Goal: Task Accomplishment & Management: Complete application form

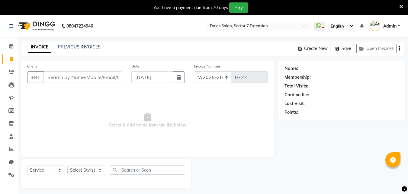
select select "8495"
select select "service"
click at [83, 168] on select "Select Stylist" at bounding box center [86, 169] width 38 height 9
click at [86, 168] on select "Select Stylist" at bounding box center [86, 169] width 38 height 9
click at [86, 169] on select "Select Stylist [PERSON_NAME] Danish [PERSON_NAME] [PERSON_NAME] [PERSON_NAME]" at bounding box center [86, 169] width 38 height 9
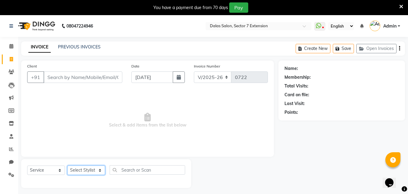
select select "83938"
click at [67, 165] on select "Select Stylist [PERSON_NAME] Danish [PERSON_NAME] [PERSON_NAME] [PERSON_NAME]" at bounding box center [86, 169] width 38 height 9
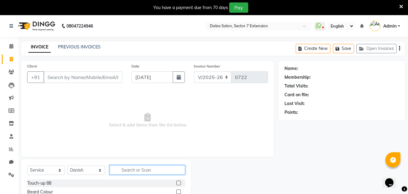
click at [129, 168] on input "text" at bounding box center [148, 169] width 76 height 9
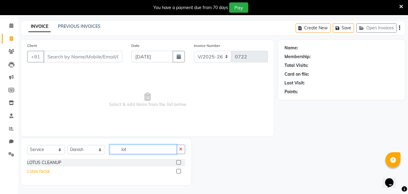
type input "lot"
click at [45, 169] on div "Lotos facial" at bounding box center [38, 171] width 22 height 6
checkbox input "false"
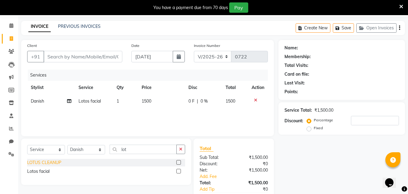
click at [51, 160] on div "LOTUS CLEANUP" at bounding box center [44, 162] width 34 height 6
click at [51, 154] on select "Select Service Product Membership Package Voucher Prepaid Gift Card" at bounding box center [46, 149] width 38 height 9
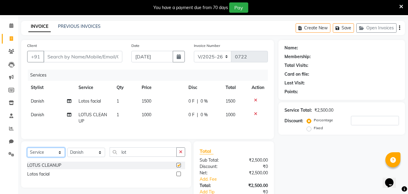
checkbox input "false"
click at [254, 114] on icon at bounding box center [255, 113] width 3 height 4
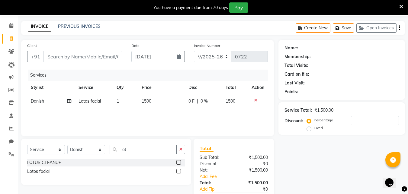
click at [254, 100] on icon at bounding box center [255, 100] width 3 height 4
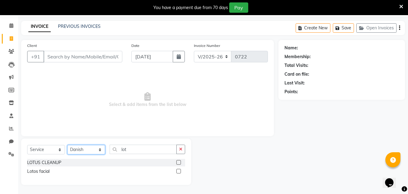
click at [96, 150] on select "Select Stylist [PERSON_NAME] Danish [PERSON_NAME] [PERSON_NAME] [PERSON_NAME]" at bounding box center [86, 149] width 38 height 9
select select
click at [67, 150] on select "Select Stylist [PERSON_NAME] Danish [PERSON_NAME] [PERSON_NAME] [PERSON_NAME]" at bounding box center [86, 149] width 38 height 9
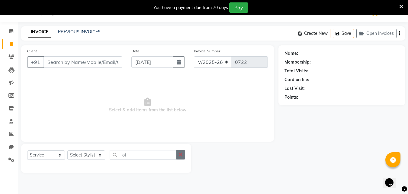
click at [179, 152] on button "button" at bounding box center [180, 154] width 9 height 9
click at [266, 106] on span "Select & add items from the list below" at bounding box center [147, 105] width 241 height 60
click at [90, 31] on link "PREVIOUS INVOICES" at bounding box center [79, 31] width 43 height 5
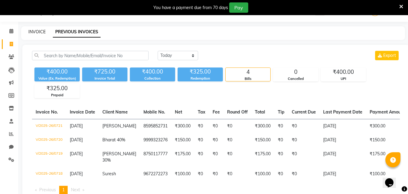
click at [38, 32] on link "INVOICE" at bounding box center [36, 31] width 17 height 5
select select "service"
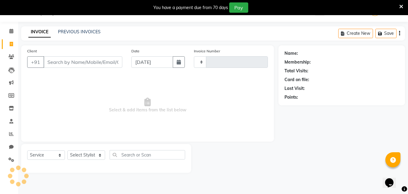
type input "0722"
select select "8495"
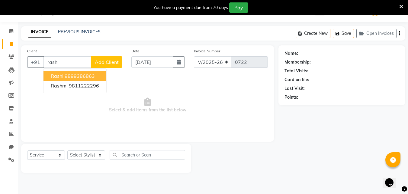
click at [75, 75] on ngb-highlight "9899386863" at bounding box center [80, 76] width 30 height 6
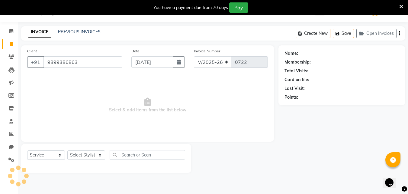
type input "9899386863"
click at [81, 149] on div "Select Service Product Membership Package Voucher Prepaid Gift Card Select Styl…" at bounding box center [106, 158] width 170 height 29
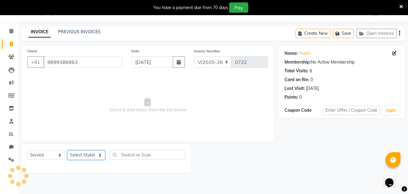
click at [80, 151] on select "Select Stylist [PERSON_NAME] Danish [PERSON_NAME] [PERSON_NAME] [PERSON_NAME]" at bounding box center [86, 154] width 38 height 9
select select "83938"
click at [67, 150] on select "Select Stylist [PERSON_NAME] Danish [PERSON_NAME] [PERSON_NAME] [PERSON_NAME]" at bounding box center [86, 154] width 38 height 9
click at [90, 107] on span "Select & add items from the list below" at bounding box center [147, 105] width 241 height 60
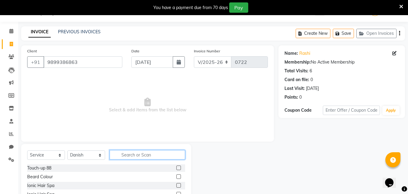
click at [134, 152] on input "text" at bounding box center [148, 154] width 76 height 9
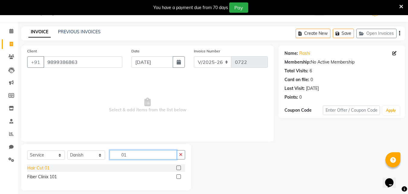
type input "01"
click at [41, 166] on div "Hair Cut 01" at bounding box center [38, 168] width 22 height 6
checkbox input "false"
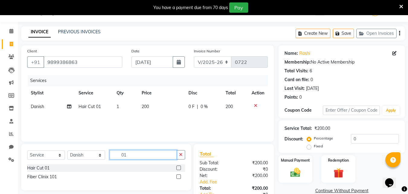
click at [149, 156] on input "01" at bounding box center [143, 154] width 67 height 9
type input "02"
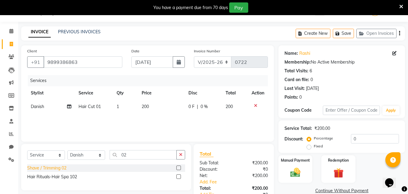
click at [63, 169] on div "Shave / Trimming 02" at bounding box center [46, 168] width 39 height 6
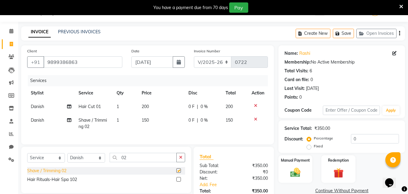
checkbox input "false"
click at [323, 145] on label "Fixed" at bounding box center [318, 145] width 9 height 5
click at [312, 145] on input "Fixed" at bounding box center [310, 146] width 4 height 4
radio input "true"
click at [351, 138] on input "0" at bounding box center [375, 138] width 48 height 9
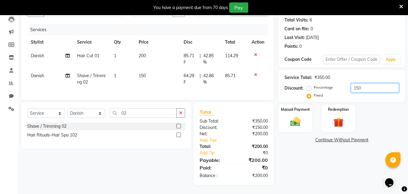
scroll to position [70, 0]
type input "150"
click at [304, 120] on img at bounding box center [295, 121] width 17 height 12
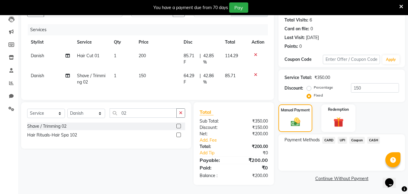
click at [343, 137] on span "UPI" at bounding box center [342, 140] width 9 height 7
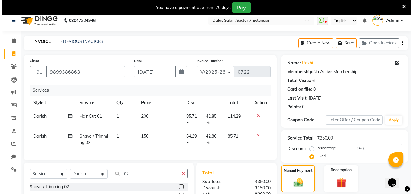
scroll to position [0, 0]
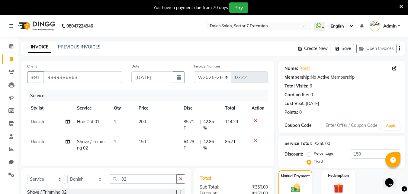
click at [256, 120] on icon at bounding box center [255, 120] width 3 height 4
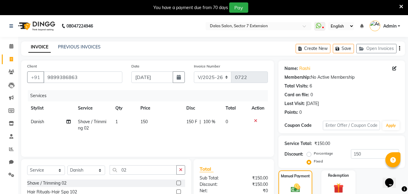
click at [256, 120] on icon at bounding box center [255, 120] width 3 height 4
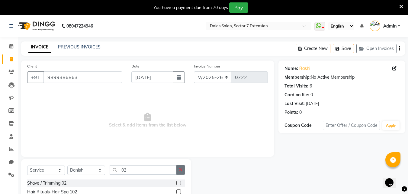
click at [183, 167] on button "button" at bounding box center [180, 169] width 9 height 9
drag, startPoint x: 79, startPoint y: 172, endPoint x: 82, endPoint y: 166, distance: 6.1
click at [79, 171] on select "Select Stylist [PERSON_NAME] Danish [PERSON_NAME] [PERSON_NAME] [PERSON_NAME]" at bounding box center [86, 169] width 38 height 9
select select
click at [67, 165] on select "Select Stylist [PERSON_NAME] Danish [PERSON_NAME] [PERSON_NAME] [PERSON_NAME]" at bounding box center [86, 169] width 38 height 9
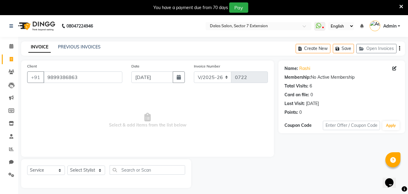
drag, startPoint x: 116, startPoint y: 83, endPoint x: 115, endPoint y: 79, distance: 3.8
click at [115, 80] on div "Client +91 9899386863" at bounding box center [75, 75] width 104 height 25
click at [115, 78] on input "9899386863" at bounding box center [83, 76] width 79 height 11
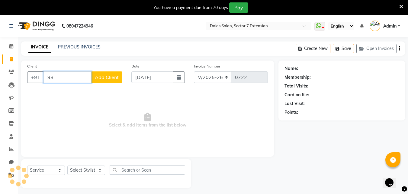
type input "9"
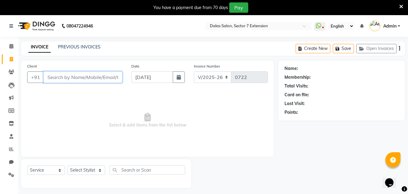
drag, startPoint x: 115, startPoint y: 78, endPoint x: 102, endPoint y: 78, distance: 12.4
click at [111, 78] on input "Client" at bounding box center [83, 76] width 79 height 11
drag, startPoint x: 88, startPoint y: 91, endPoint x: 105, endPoint y: 134, distance: 45.8
click at [105, 134] on span "Select & add items from the list below" at bounding box center [147, 120] width 241 height 60
click at [105, 124] on span "Select & add items from the list below" at bounding box center [147, 120] width 241 height 60
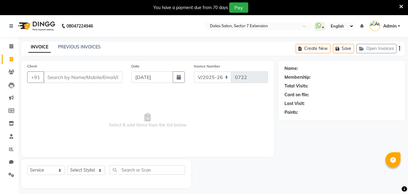
click at [113, 123] on span "Select & add items from the list below" at bounding box center [147, 120] width 241 height 60
click at [114, 123] on span "Select & add items from the list below" at bounding box center [147, 120] width 241 height 60
click at [116, 123] on span "Select & add items from the list below" at bounding box center [147, 120] width 241 height 60
click at [117, 124] on span "Select & add items from the list below" at bounding box center [147, 120] width 241 height 60
click at [131, 120] on span "Select & add items from the list below" at bounding box center [147, 120] width 241 height 60
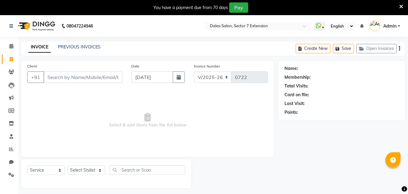
click at [131, 121] on span "Select & add items from the list below" at bounding box center [147, 120] width 241 height 60
click at [132, 123] on span "Select & add items from the list below" at bounding box center [147, 120] width 241 height 60
click at [132, 126] on span "Select & add items from the list below" at bounding box center [147, 120] width 241 height 60
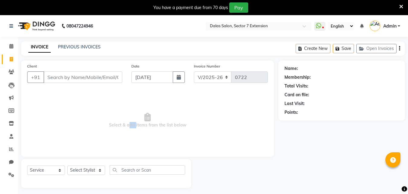
click at [133, 125] on span "Select & add items from the list below" at bounding box center [147, 120] width 241 height 60
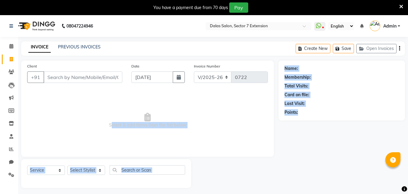
drag, startPoint x: 87, startPoint y: 125, endPoint x: 386, endPoint y: 128, distance: 299.1
click at [386, 128] on div "Client +91 Date 03-09-2025 Invoice Number V/2025 V/2025-26 0722 Select & add it…" at bounding box center [213, 123] width 393 height 127
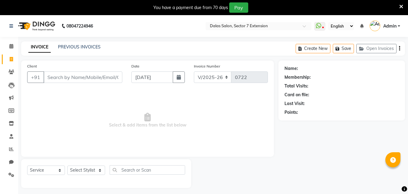
click at [210, 98] on span "Select & add items from the list below" at bounding box center [147, 120] width 241 height 60
click at [402, 7] on icon at bounding box center [401, 6] width 4 height 5
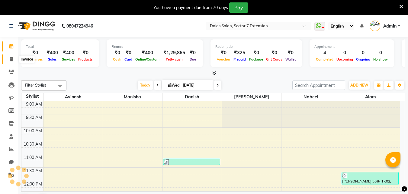
click at [12, 60] on icon at bounding box center [11, 59] width 3 height 5
select select "service"
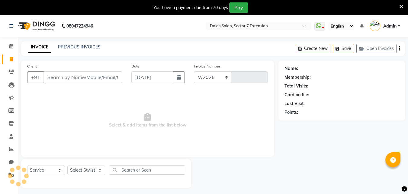
select select "8495"
type input "0722"
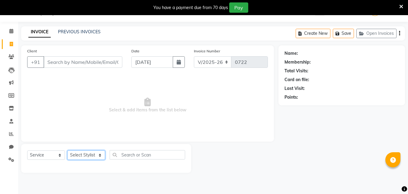
click at [92, 153] on select "Select Stylist [PERSON_NAME] Danish [PERSON_NAME] [PERSON_NAME] [PERSON_NAME]" at bounding box center [86, 154] width 38 height 9
select select "83986"
click at [67, 150] on select "Select Stylist [PERSON_NAME] Danish [PERSON_NAME] [PERSON_NAME] [PERSON_NAME]" at bounding box center [86, 154] width 38 height 9
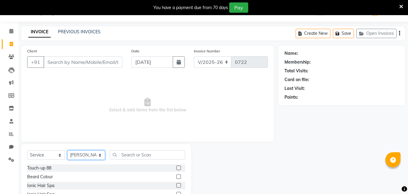
click at [97, 156] on select "Select Stylist [PERSON_NAME] Danish [PERSON_NAME] [PERSON_NAME] [PERSON_NAME]" at bounding box center [86, 154] width 38 height 9
select select
click at [67, 150] on select "Select Stylist [PERSON_NAME] Danish [PERSON_NAME] [PERSON_NAME] [PERSON_NAME]" at bounding box center [86, 154] width 38 height 9
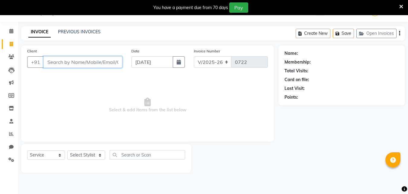
click at [108, 62] on input "Client" at bounding box center [83, 61] width 79 height 11
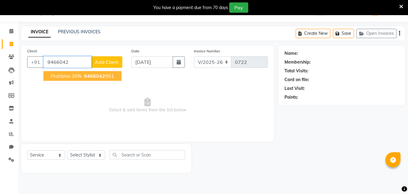
click at [106, 75] on ngb-highlight "9466042 951" at bounding box center [98, 76] width 31 height 6
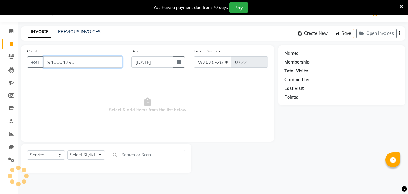
type input "9466042951"
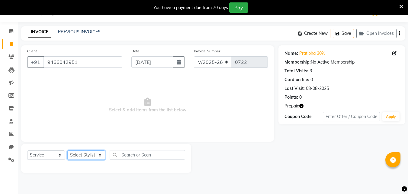
click at [92, 152] on select "Select Stylist [PERSON_NAME] Danish [PERSON_NAME] [PERSON_NAME] [PERSON_NAME]" at bounding box center [86, 154] width 38 height 9
select select "83937"
click at [67, 150] on select "Select Stylist [PERSON_NAME] Danish [PERSON_NAME] [PERSON_NAME] [PERSON_NAME]" at bounding box center [86, 154] width 38 height 9
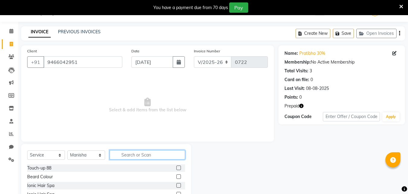
click at [133, 153] on input "text" at bounding box center [148, 154] width 76 height 9
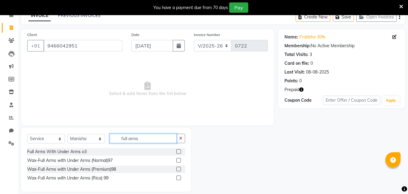
scroll to position [38, 0]
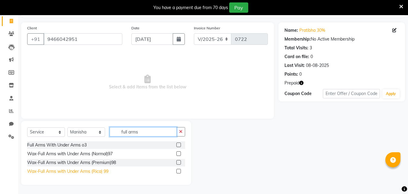
type input "full arms"
click at [89, 171] on div "Wax-Full Arms with Under Arms (Rica) 99" at bounding box center [67, 171] width 81 height 6
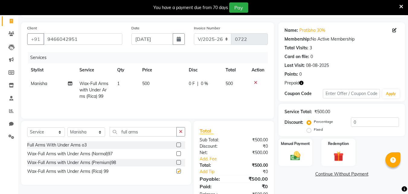
checkbox input "false"
click at [181, 131] on icon "button" at bounding box center [180, 131] width 3 height 4
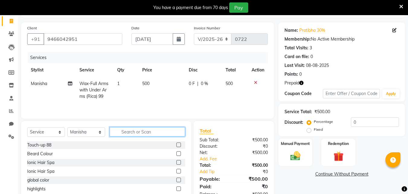
click at [171, 130] on input "text" at bounding box center [148, 131] width 76 height 9
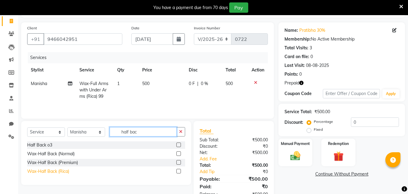
type input "half bac"
click at [69, 170] on div "Wax-Half Back (Rica)" at bounding box center [48, 171] width 42 height 6
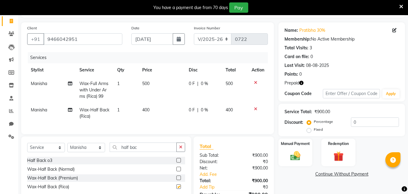
checkbox input "false"
click at [163, 150] on input "half bac" at bounding box center [143, 146] width 67 height 9
type input "half front"
click at [61, 188] on div "Wax-Half Front (Rica)" at bounding box center [48, 186] width 43 height 6
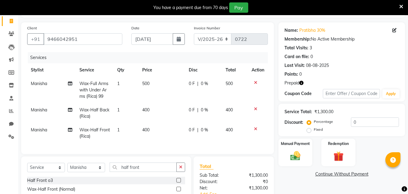
checkbox input "false"
click at [352, 118] on input "0" at bounding box center [375, 121] width 48 height 9
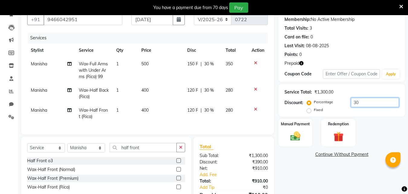
scroll to position [68, 0]
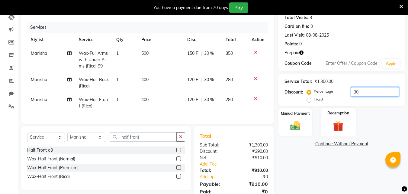
type input "30"
click at [344, 128] on img at bounding box center [338, 125] width 17 height 13
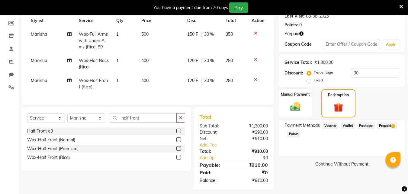
scroll to position [97, 0]
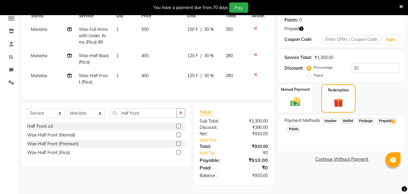
click at [387, 117] on span "Prepaid 1" at bounding box center [387, 120] width 20 height 7
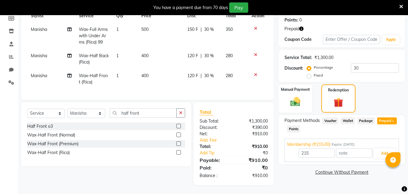
click at [302, 27] on icon "button" at bounding box center [301, 29] width 4 height 4
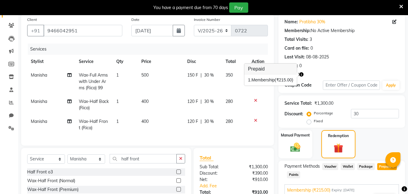
scroll to position [36, 0]
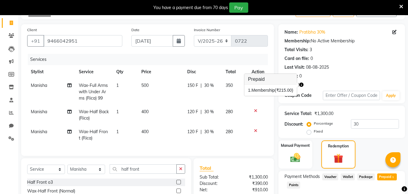
click at [383, 110] on div "Service Total: ₹1,300.00 Discount: Percentage Fixed 30" at bounding box center [342, 121] width 114 height 27
click at [378, 125] on input "30" at bounding box center [375, 123] width 48 height 9
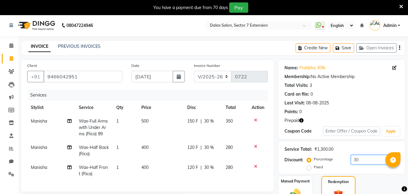
scroll to position [0, 0]
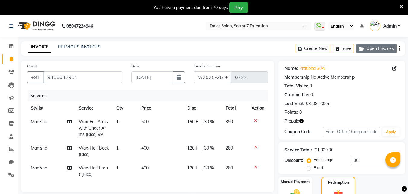
click at [380, 49] on button "Open Invoices" at bounding box center [376, 48] width 40 height 9
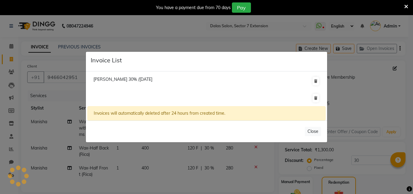
click at [392, 114] on ngb-modal-window "Invoice List [PERSON_NAME] 30% /[DATE] Invoices will automatically deleted afte…" at bounding box center [206, 97] width 413 height 194
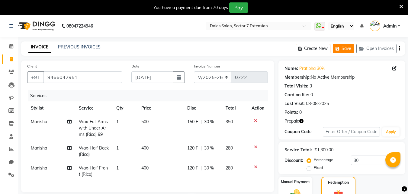
click at [337, 51] on button "Save" at bounding box center [343, 48] width 21 height 9
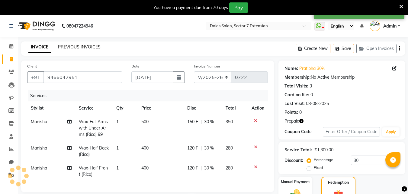
click at [88, 46] on link "PREVIOUS INVOICES" at bounding box center [79, 46] width 43 height 5
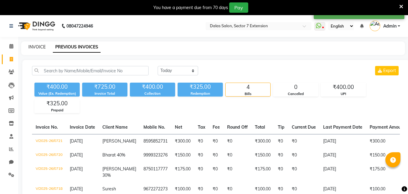
click at [39, 45] on link "INVOICE" at bounding box center [36, 46] width 17 height 5
select select "service"
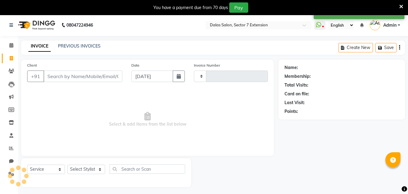
scroll to position [15, 0]
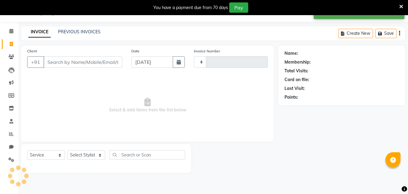
type input "0722"
select select "8495"
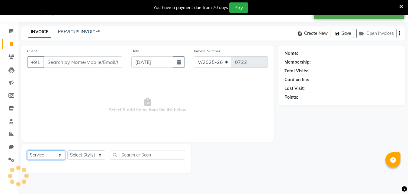
click at [43, 152] on select "Select Service Product Membership Package Voucher Prepaid Gift Card" at bounding box center [46, 154] width 38 height 9
select select "membership"
click at [27, 150] on select "Select Service Product Membership Package Voucher Prepaid Gift Card" at bounding box center [46, 154] width 38 height 9
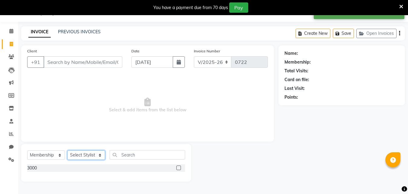
click at [77, 152] on select "Select Stylist [PERSON_NAME] Danish [PERSON_NAME] [PERSON_NAME] [PERSON_NAME]" at bounding box center [86, 154] width 38 height 9
select select "83986"
click at [67, 150] on select "Select Stylist [PERSON_NAME] Danish [PERSON_NAME] [PERSON_NAME] [PERSON_NAME]" at bounding box center [86, 154] width 38 height 9
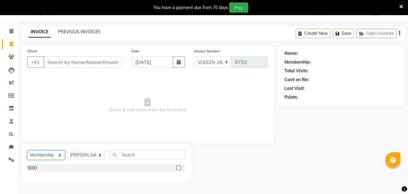
click at [50, 155] on select "Select Service Product Membership Package Voucher Prepaid Gift Card" at bounding box center [46, 154] width 38 height 9
select select "P"
click at [27, 150] on select "Select Service Product Membership Package Voucher Prepaid Gift Card" at bounding box center [46, 154] width 38 height 9
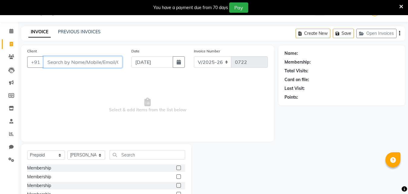
click at [78, 63] on input "Client" at bounding box center [83, 61] width 79 height 11
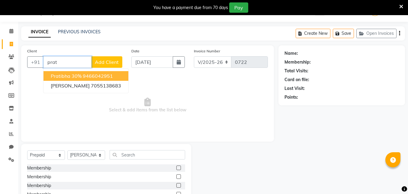
click at [84, 71] on button "Pratibha 30% 9466042951" at bounding box center [86, 76] width 85 height 10
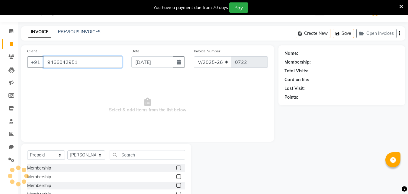
type input "9466042951"
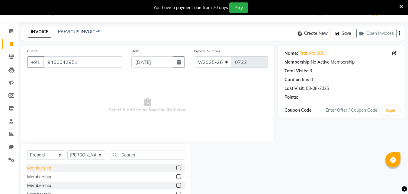
click at [45, 168] on div "Membership" at bounding box center [39, 168] width 24 height 6
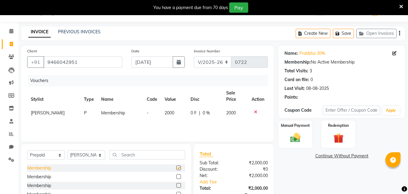
checkbox input "false"
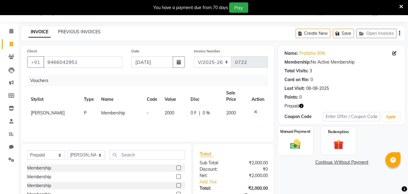
click at [301, 141] on img at bounding box center [295, 144] width 17 height 12
click at [345, 162] on span "UPI" at bounding box center [342, 162] width 9 height 7
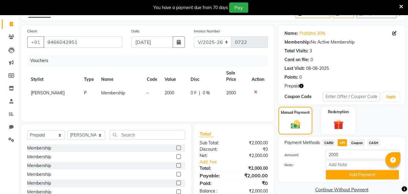
scroll to position [45, 0]
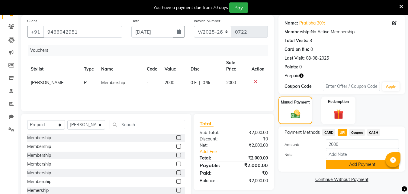
click at [349, 163] on button "Add Payment" at bounding box center [362, 164] width 73 height 9
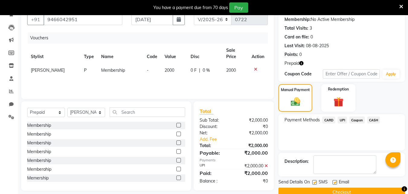
scroll to position [70, 0]
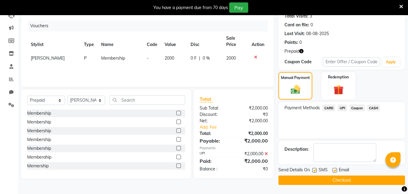
click at [349, 179] on button "Checkout" at bounding box center [342, 179] width 127 height 9
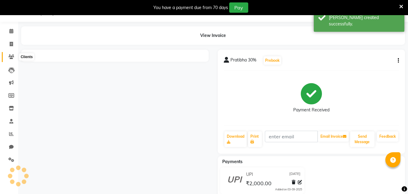
scroll to position [31, 0]
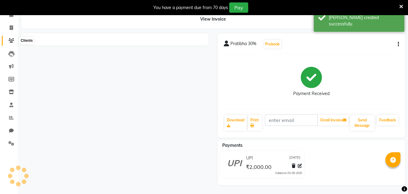
click at [12, 43] on span at bounding box center [11, 40] width 11 height 7
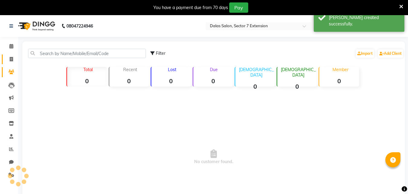
click at [13, 58] on icon at bounding box center [11, 59] width 3 height 5
select select "service"
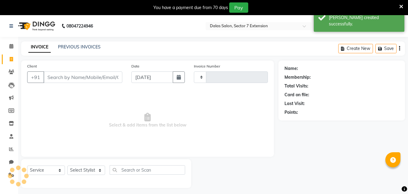
scroll to position [15, 0]
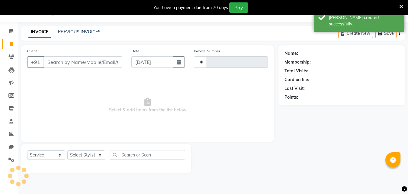
click at [83, 62] on input "Client" at bounding box center [83, 61] width 79 height 11
type input "0723"
select select "8495"
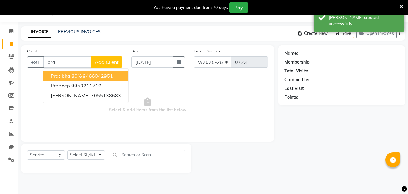
click at [76, 77] on span "Pratibha 30%" at bounding box center [66, 76] width 31 height 6
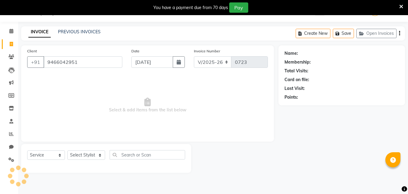
type input "9466042951"
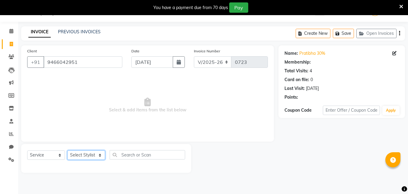
click at [95, 157] on select "Select Stylist [PERSON_NAME] Danish [PERSON_NAME] [PERSON_NAME] [PERSON_NAME]" at bounding box center [86, 154] width 38 height 9
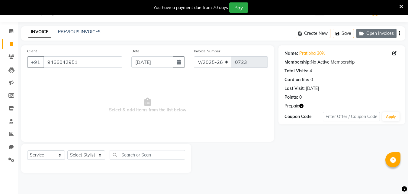
click at [365, 30] on button "Open Invoices" at bounding box center [376, 33] width 40 height 9
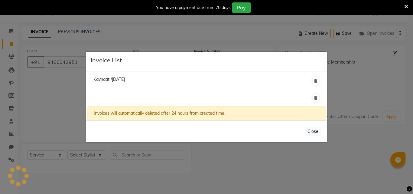
click at [164, 41] on ngb-modal-window "Invoice List Kaynaat /[DATE] Invoices will automatically deleted after 24 hours…" at bounding box center [206, 97] width 413 height 194
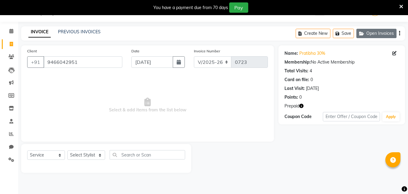
click at [376, 35] on button "Open Invoices" at bounding box center [376, 33] width 40 height 9
click at [387, 35] on button "Open Invoices" at bounding box center [376, 33] width 40 height 9
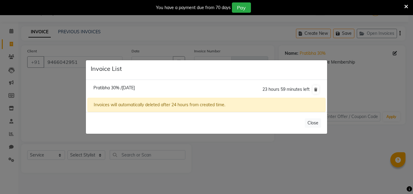
click at [106, 90] on span "Pratibha 30% /[DATE]" at bounding box center [113, 87] width 41 height 5
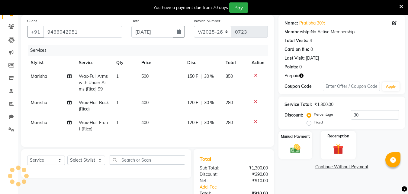
click at [340, 141] on div "Redemption" at bounding box center [338, 145] width 35 height 29
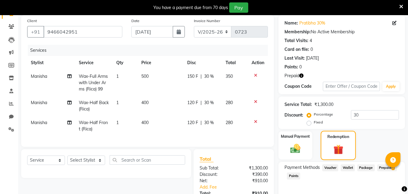
scroll to position [76, 0]
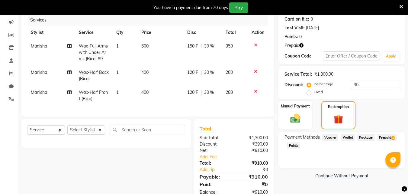
click at [383, 137] on span "Prepaid 2" at bounding box center [387, 137] width 20 height 7
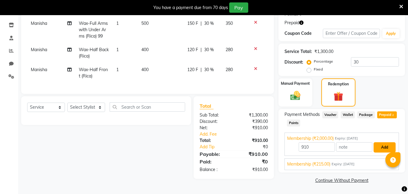
click at [386, 143] on button "Add" at bounding box center [385, 147] width 22 height 10
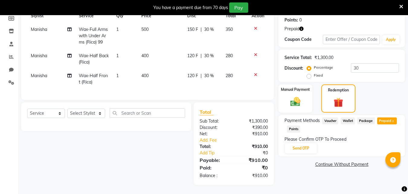
scroll to position [97, 0]
click at [314, 144] on button "Send OTP" at bounding box center [301, 148] width 32 height 10
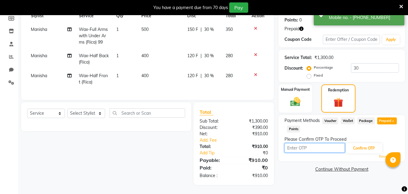
click at [314, 144] on input "text" at bounding box center [315, 147] width 60 height 9
type input "1197"
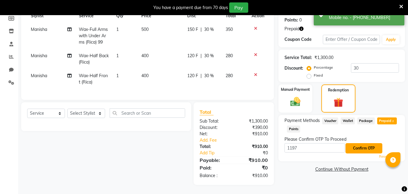
click at [378, 143] on button "Confirm OTP" at bounding box center [364, 148] width 37 height 10
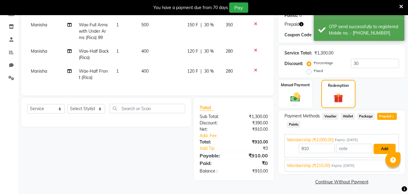
click at [382, 145] on button "Add" at bounding box center [385, 149] width 22 height 10
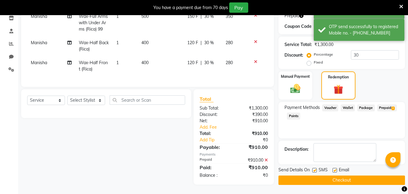
scroll to position [109, 0]
click at [364, 175] on button "Checkout" at bounding box center [342, 179] width 127 height 9
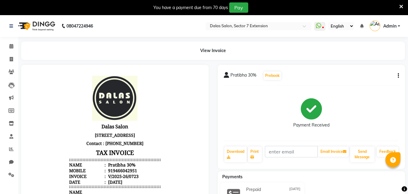
click at [397, 75] on button "button" at bounding box center [397, 76] width 4 height 6
click at [378, 82] on div "Edit Invoice" at bounding box center [368, 83] width 41 height 8
select select "service"
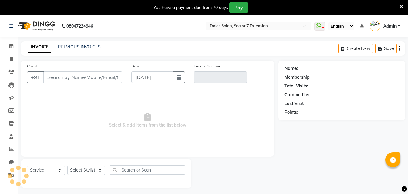
scroll to position [15, 0]
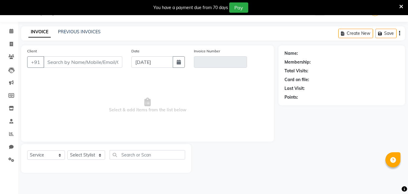
type input "9466042951"
type input "V/2025-26/0723"
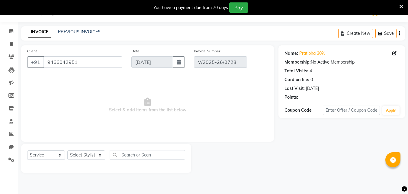
select select "select"
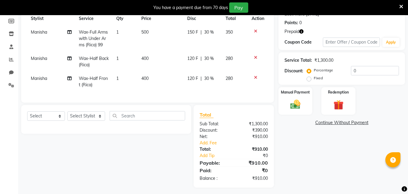
scroll to position [97, 0]
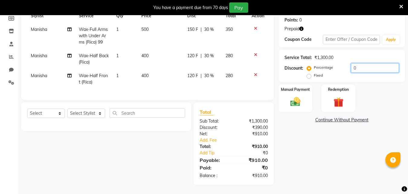
click at [352, 65] on input "0" at bounding box center [375, 67] width 48 height 9
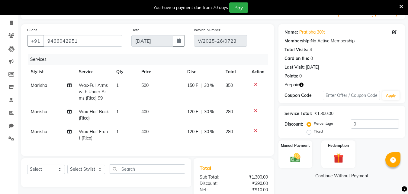
click at [303, 83] on icon "button" at bounding box center [301, 84] width 4 height 4
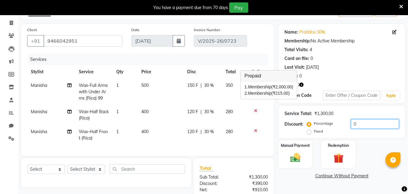
click at [353, 127] on input "0" at bounding box center [375, 123] width 48 height 9
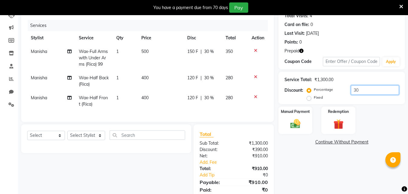
scroll to position [97, 0]
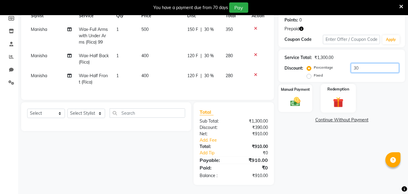
type input "30"
click at [342, 96] on img at bounding box center [338, 101] width 17 height 13
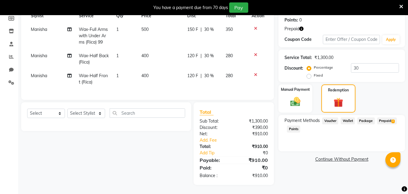
click at [386, 118] on span "Prepaid 2" at bounding box center [387, 120] width 20 height 7
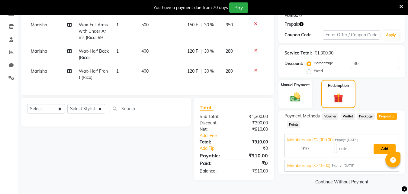
click at [380, 145] on button "Add" at bounding box center [385, 149] width 22 height 10
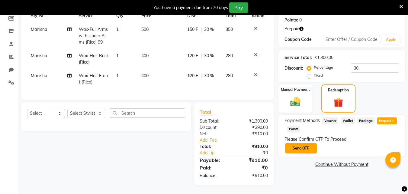
click at [309, 145] on button "Send OTP" at bounding box center [301, 148] width 32 height 10
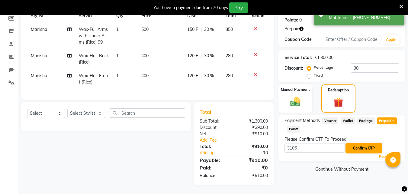
type input "3106"
click at [356, 144] on button "Confirm OTP" at bounding box center [364, 148] width 37 height 10
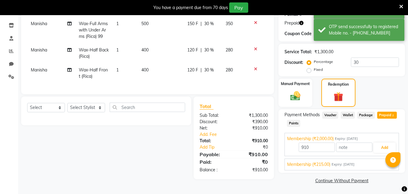
scroll to position [98, 0]
click at [355, 161] on span "Expiry: [DATE]" at bounding box center [343, 163] width 23 height 5
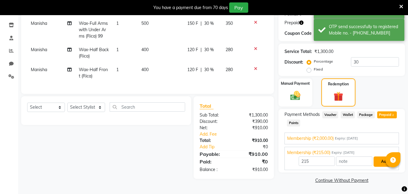
click at [376, 163] on button "Add" at bounding box center [385, 161] width 22 height 10
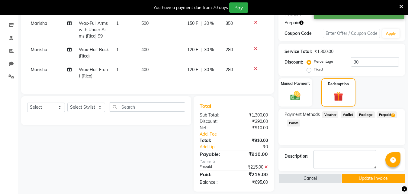
click at [386, 115] on span "Prepaid 2" at bounding box center [387, 114] width 20 height 7
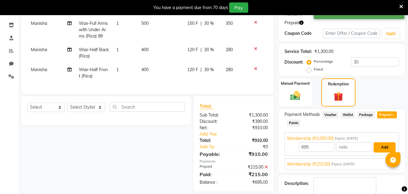
click at [383, 142] on button "Add" at bounding box center [385, 147] width 22 height 10
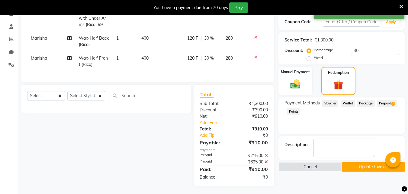
scroll to position [116, 0]
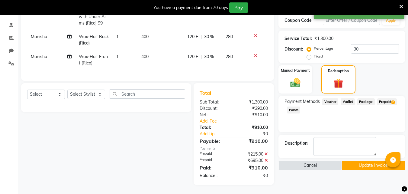
click at [375, 160] on button "Update Invoice" at bounding box center [373, 164] width 63 height 9
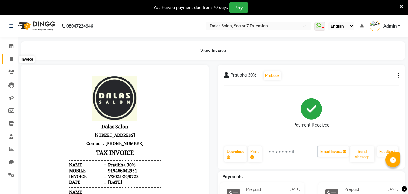
click at [10, 59] on icon at bounding box center [11, 59] width 3 height 5
select select "service"
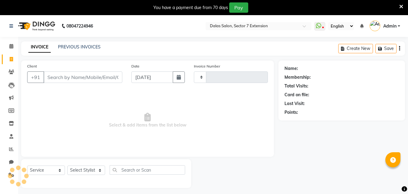
scroll to position [15, 0]
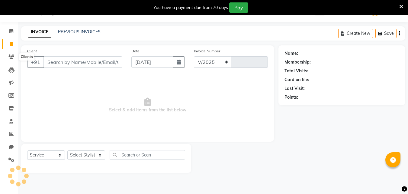
select select "8495"
type input "0724"
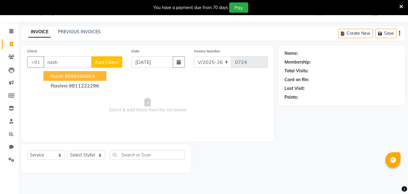
click at [79, 72] on button "rashi 9899386863" at bounding box center [75, 76] width 63 height 10
type input "9899386863"
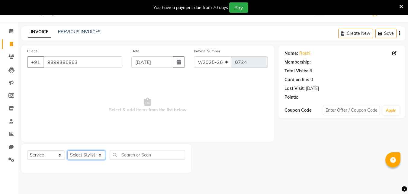
click at [92, 153] on select "Select Stylist [PERSON_NAME] Danish [PERSON_NAME] [PERSON_NAME] [PERSON_NAME]" at bounding box center [86, 154] width 38 height 9
select select "83938"
click at [67, 150] on select "Select Stylist [PERSON_NAME] Danish [PERSON_NAME] [PERSON_NAME] [PERSON_NAME]" at bounding box center [86, 154] width 38 height 9
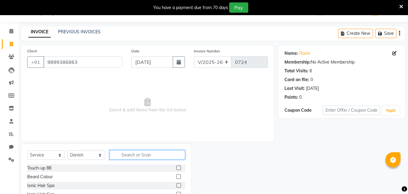
click at [127, 155] on input "text" at bounding box center [148, 154] width 76 height 9
type input "pack"
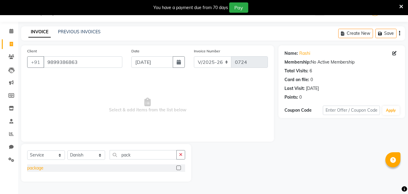
click at [41, 168] on div "package" at bounding box center [35, 168] width 16 height 6
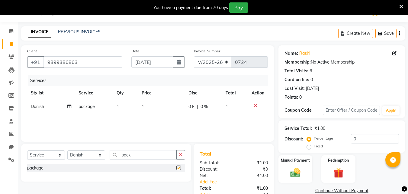
checkbox input "false"
click at [147, 106] on td "1" at bounding box center [161, 107] width 47 height 14
select select "83938"
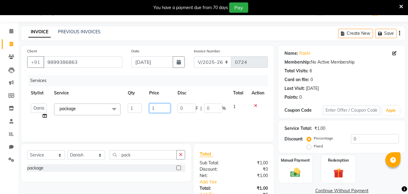
click at [156, 105] on input "1" at bounding box center [159, 107] width 21 height 9
type input "499"
click at [288, 187] on link "Continue Without Payment" at bounding box center [342, 190] width 124 height 6
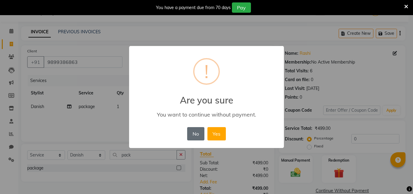
click at [190, 136] on button "No" at bounding box center [195, 133] width 17 height 13
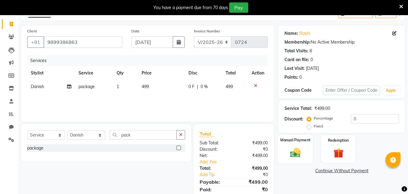
scroll to position [45, 0]
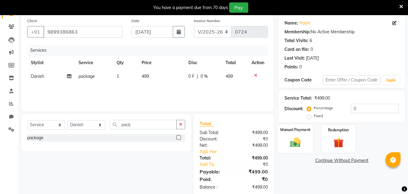
click at [291, 141] on img at bounding box center [295, 142] width 17 height 12
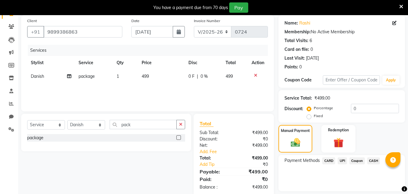
click at [342, 159] on span "UPI" at bounding box center [342, 160] width 9 height 7
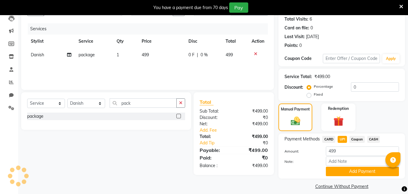
scroll to position [73, 0]
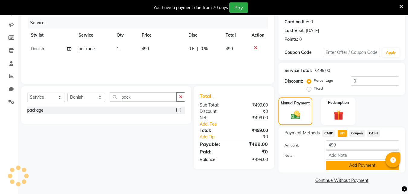
click at [344, 166] on button "Add Payment" at bounding box center [362, 164] width 73 height 9
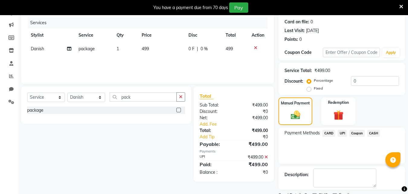
click at [339, 134] on span "UPI" at bounding box center [342, 133] width 9 height 7
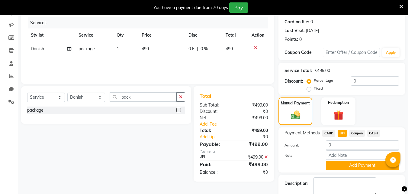
click at [344, 137] on div "UPI" at bounding box center [341, 134] width 12 height 8
click at [344, 134] on span "UPI" at bounding box center [342, 133] width 9 height 7
click at [340, 133] on span "UPI" at bounding box center [342, 133] width 9 height 7
click at [353, 162] on button "Add Payment" at bounding box center [362, 164] width 73 height 9
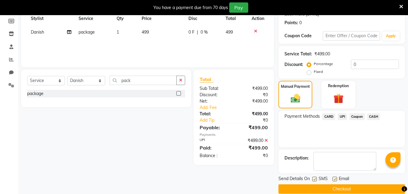
scroll to position [98, 0]
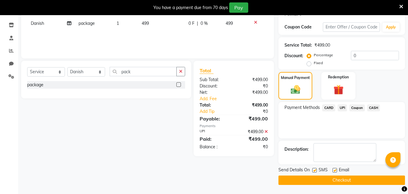
click at [353, 179] on button "Checkout" at bounding box center [342, 179] width 127 height 9
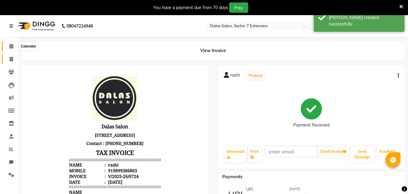
click at [11, 48] on span at bounding box center [11, 46] width 11 height 7
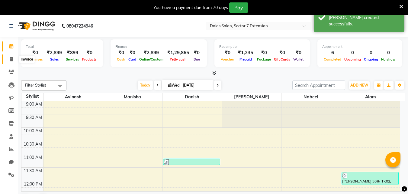
click at [10, 61] on span at bounding box center [11, 59] width 11 height 7
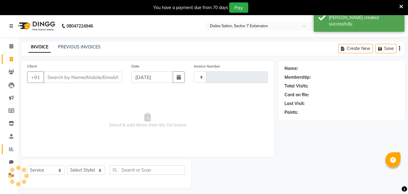
click at [10, 147] on icon at bounding box center [11, 149] width 5 height 5
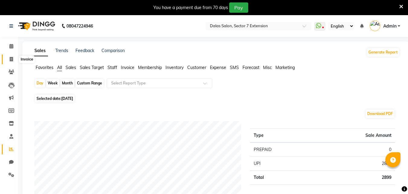
click at [9, 60] on span at bounding box center [11, 59] width 11 height 7
select select "service"
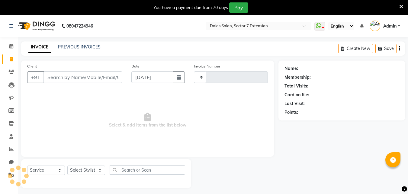
click at [65, 71] on input "Client" at bounding box center [83, 76] width 79 height 11
type input "0725"
select select "8495"
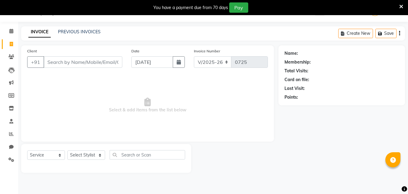
click at [62, 61] on input "Client" at bounding box center [83, 61] width 79 height 11
drag, startPoint x: 62, startPoint y: 61, endPoint x: 72, endPoint y: 74, distance: 16.0
click at [61, 64] on input "++" at bounding box center [83, 61] width 79 height 11
click at [91, 65] on input "++" at bounding box center [83, 61] width 79 height 11
type input "+"
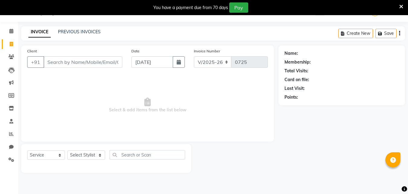
drag, startPoint x: 91, startPoint y: 65, endPoint x: 141, endPoint y: 146, distance: 95.1
click at [100, 75] on div "Client +91 Date [DATE] Invoice Number V/2025 V/[PHONE_NUMBER] Select & add item…" at bounding box center [147, 93] width 253 height 96
click at [5, 130] on link "Reports" at bounding box center [9, 134] width 15 height 10
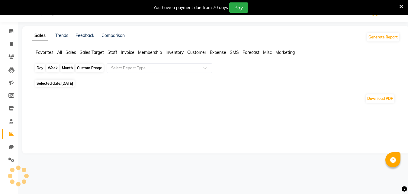
click at [38, 67] on div "Day" at bounding box center [40, 68] width 10 height 8
select select "9"
select select "2025"
drag, startPoint x: 40, startPoint y: 68, endPoint x: 43, endPoint y: 70, distance: 3.7
click at [40, 68] on div "Day" at bounding box center [40, 68] width 10 height 8
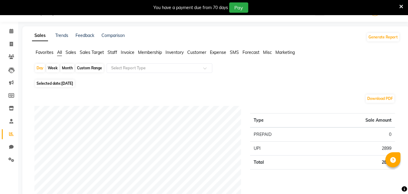
select select "9"
select select "2025"
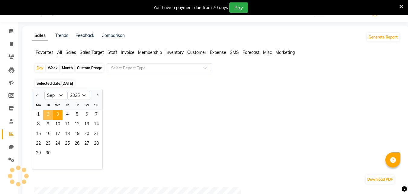
click at [49, 116] on span "2" at bounding box center [48, 115] width 10 height 10
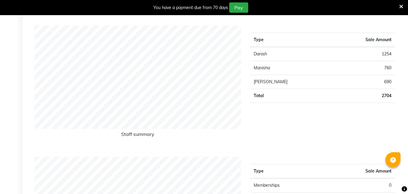
scroll to position [15, 0]
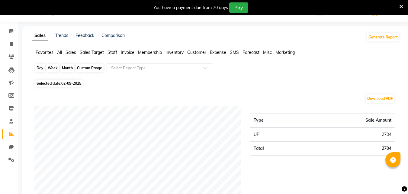
click at [41, 68] on div "Day" at bounding box center [40, 68] width 10 height 8
select select "9"
select select "2025"
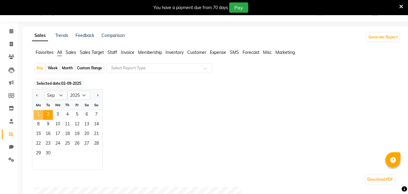
click at [40, 114] on span "1" at bounding box center [39, 115] width 10 height 10
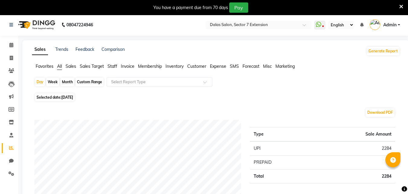
scroll to position [0, 0]
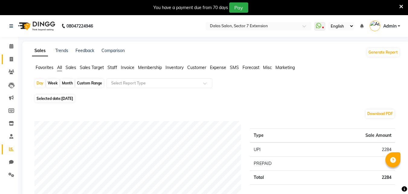
click at [11, 59] on icon at bounding box center [11, 59] width 3 height 5
select select "service"
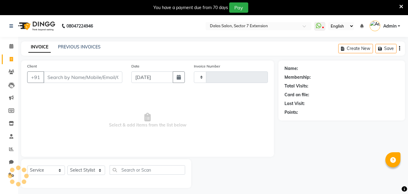
scroll to position [15, 0]
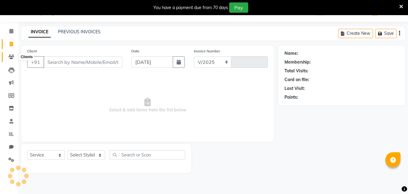
select select "8495"
type input "0725"
click at [11, 33] on icon at bounding box center [11, 31] width 4 height 5
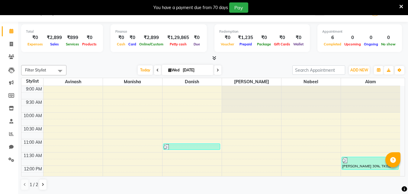
click at [20, 83] on div "Total ₹0 Expenses ₹2,899 Sales ₹899 Services ₹0 Products Finance ₹0 Cash ₹0 Car…" at bounding box center [213, 108] width 390 height 172
click at [13, 43] on icon at bounding box center [11, 44] width 3 height 5
select select "service"
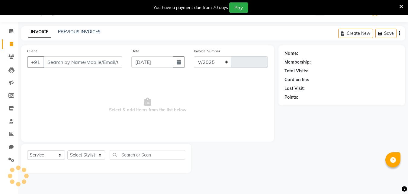
click at [66, 60] on input "Client" at bounding box center [83, 61] width 79 height 11
select select "8495"
type input "0725"
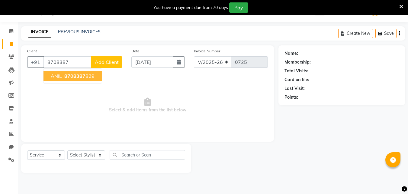
click at [77, 76] on span "8708387" at bounding box center [74, 76] width 21 height 6
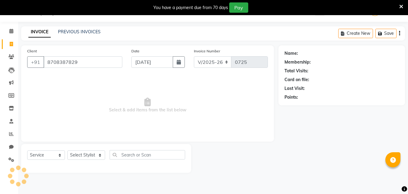
type input "8708387829"
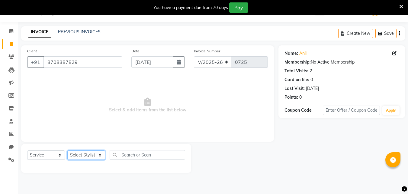
click at [86, 151] on select "Select Stylist [PERSON_NAME] Danish [PERSON_NAME] [PERSON_NAME] [PERSON_NAME]" at bounding box center [86, 154] width 38 height 9
select select "90308"
click at [67, 150] on select "Select Stylist [PERSON_NAME] Danish [PERSON_NAME] [PERSON_NAME] [PERSON_NAME]" at bounding box center [86, 154] width 38 height 9
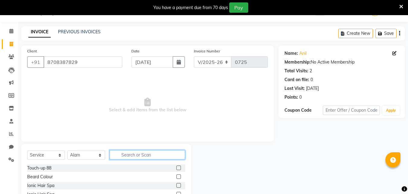
click at [133, 156] on input "text" at bounding box center [148, 154] width 76 height 9
type input "pac"
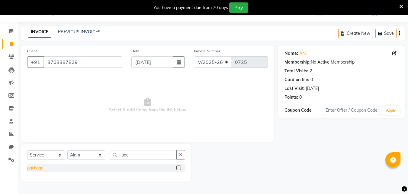
click at [43, 166] on div "package" at bounding box center [35, 168] width 16 height 6
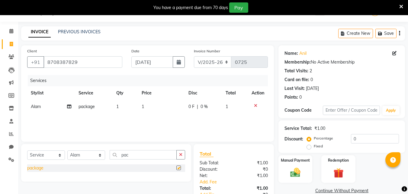
checkbox input "false"
click at [153, 107] on td "1" at bounding box center [161, 107] width 47 height 14
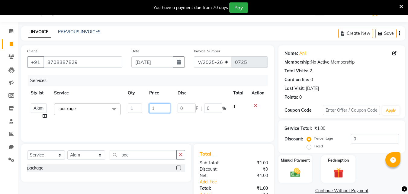
click at [157, 107] on input "1" at bounding box center [159, 107] width 21 height 9
type input "4"
type input "5"
type input "499"
click at [179, 121] on div "Services Stylist Service Qty Price Disc Total Action [PERSON_NAME] Danish [PERS…" at bounding box center [147, 105] width 241 height 60
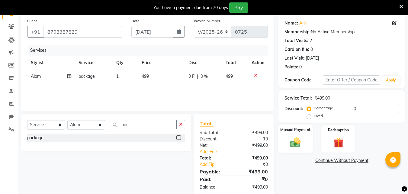
scroll to position [57, 0]
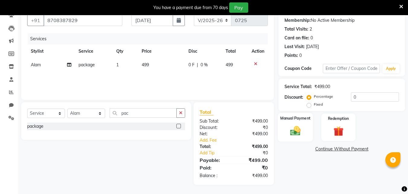
drag, startPoint x: 298, startPoint y: 126, endPoint x: 306, endPoint y: 140, distance: 16.9
click at [298, 125] on img at bounding box center [295, 130] width 17 height 12
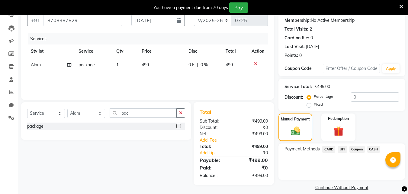
click at [342, 150] on span "UPI" at bounding box center [342, 149] width 9 height 7
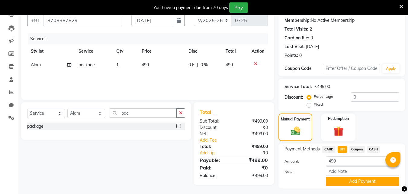
click at [374, 146] on span "CASH" at bounding box center [373, 149] width 13 height 7
click at [366, 180] on button "Add Payment" at bounding box center [362, 180] width 73 height 9
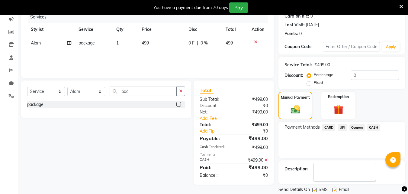
scroll to position [98, 0]
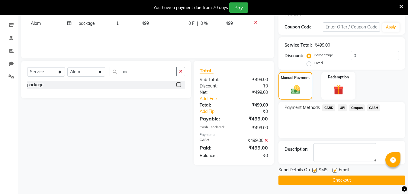
click at [364, 178] on button "Checkout" at bounding box center [342, 179] width 127 height 9
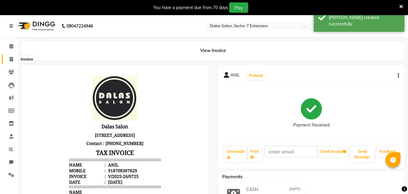
click at [13, 56] on span at bounding box center [11, 59] width 11 height 7
select select "service"
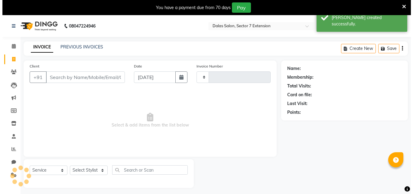
scroll to position [15, 0]
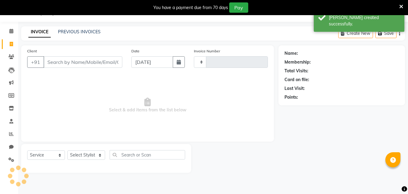
click at [56, 65] on input "Client" at bounding box center [83, 61] width 79 height 11
select select "8495"
type input "0726"
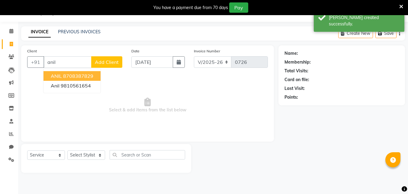
click at [65, 79] on ngb-highlight "8708387829" at bounding box center [78, 76] width 30 height 6
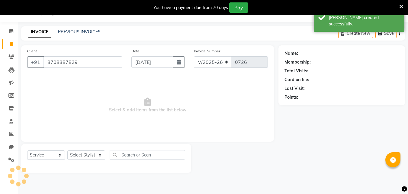
type input "8708387829"
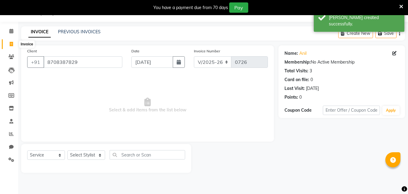
click at [13, 42] on span at bounding box center [11, 44] width 11 height 7
select select "service"
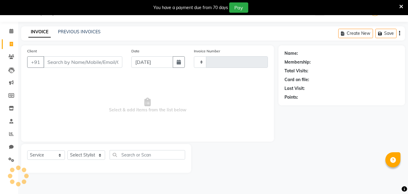
type input "0726"
select select "8495"
click at [12, 31] on icon at bounding box center [11, 31] width 4 height 5
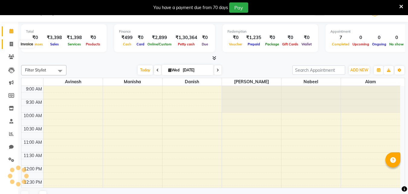
click at [10, 44] on icon at bounding box center [11, 44] width 3 height 5
select select "service"
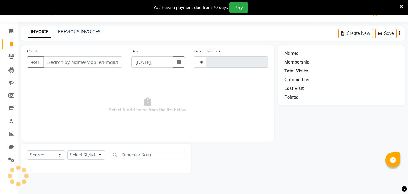
click at [56, 60] on input "Client" at bounding box center [83, 61] width 79 height 11
select select "8495"
type input "0726"
click at [56, 60] on input "Client" at bounding box center [83, 61] width 79 height 11
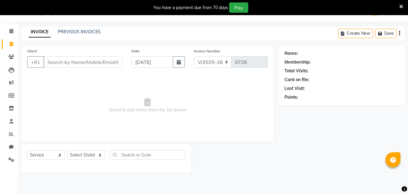
click at [82, 63] on input "Client" at bounding box center [83, 61] width 79 height 11
click at [15, 60] on link "Clients" at bounding box center [9, 57] width 15 height 10
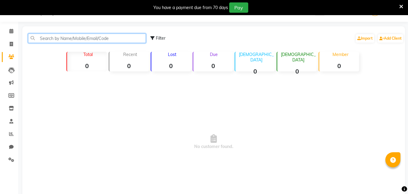
click at [60, 40] on input "text" at bounding box center [87, 38] width 118 height 9
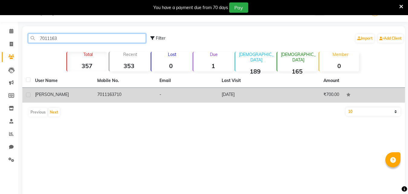
type input "7011163"
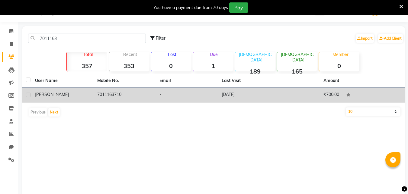
click at [110, 96] on td "7011163710" at bounding box center [125, 95] width 62 height 15
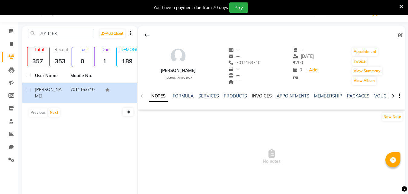
click at [261, 97] on link "INVOICES" at bounding box center [262, 95] width 20 height 5
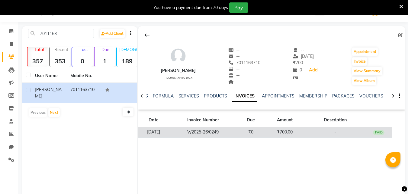
click at [355, 131] on td "-" at bounding box center [335, 132] width 60 height 11
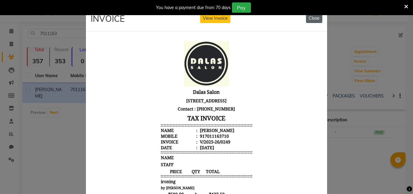
click at [308, 18] on button "Close" at bounding box center [314, 18] width 16 height 9
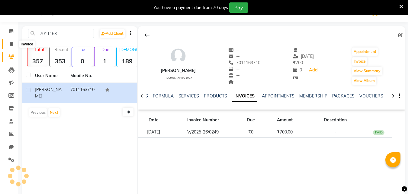
click at [9, 43] on span at bounding box center [11, 44] width 11 height 7
select select "service"
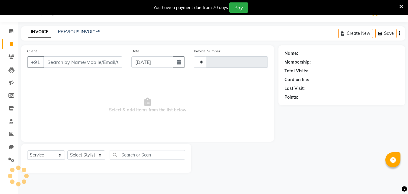
click at [67, 62] on input "Client" at bounding box center [83, 61] width 79 height 11
select select "8495"
type input "0726"
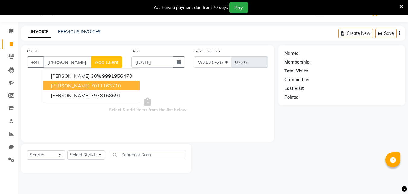
click at [91, 86] on ngb-highlight "7011163710" at bounding box center [106, 85] width 30 height 6
type input "7011163710"
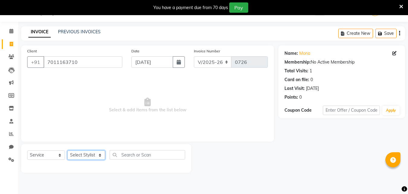
click at [94, 153] on select "Select Stylist [PERSON_NAME] Danish [PERSON_NAME] [PERSON_NAME] [PERSON_NAME]" at bounding box center [86, 154] width 38 height 9
select select "83986"
click at [67, 150] on select "Select Stylist [PERSON_NAME] Danish [PERSON_NAME] [PERSON_NAME] [PERSON_NAME]" at bounding box center [86, 154] width 38 height 9
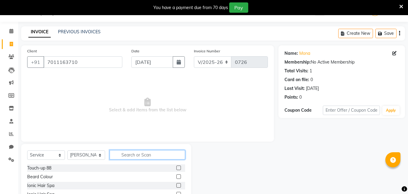
click at [135, 154] on input "text" at bounding box center [148, 154] width 76 height 9
type input "iro"
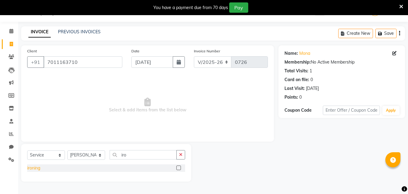
click at [35, 169] on div "ironing" at bounding box center [33, 168] width 13 height 6
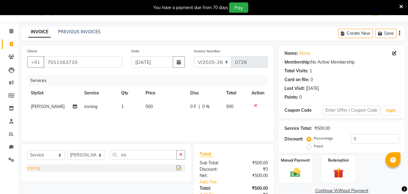
checkbox input "false"
click at [353, 140] on input "0" at bounding box center [375, 138] width 48 height 9
click at [368, 134] on input "10" at bounding box center [375, 138] width 48 height 9
type input "15"
click at [303, 160] on label "Manual Payment" at bounding box center [295, 160] width 30 height 6
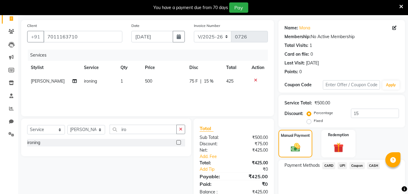
scroll to position [64, 0]
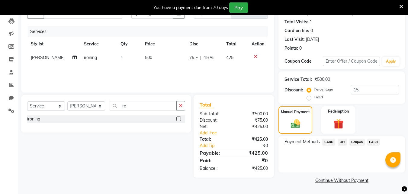
click at [343, 143] on span "UPI" at bounding box center [342, 141] width 9 height 7
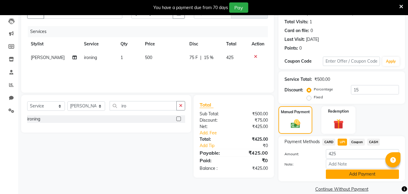
click at [346, 173] on button "Add Payment" at bounding box center [362, 173] width 73 height 9
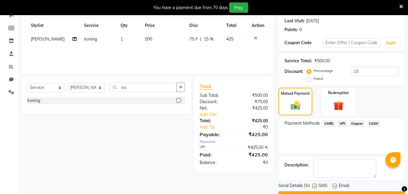
scroll to position [98, 0]
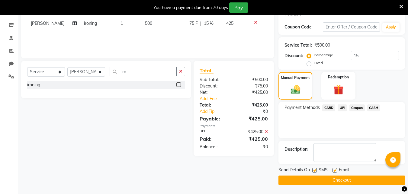
click at [347, 180] on button "Checkout" at bounding box center [342, 179] width 127 height 9
click at [347, 180] on div "Checkout" at bounding box center [342, 179] width 127 height 9
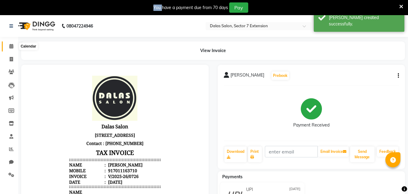
click at [16, 46] on span at bounding box center [11, 46] width 11 height 7
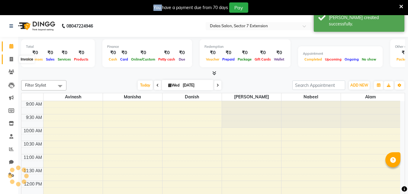
click at [8, 56] on span at bounding box center [11, 59] width 11 height 7
select select "service"
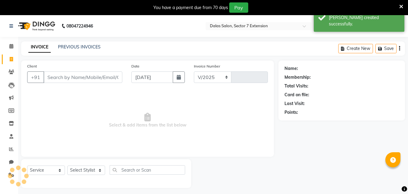
select select "8495"
type input "0727"
